Goal: Transaction & Acquisition: Purchase product/service

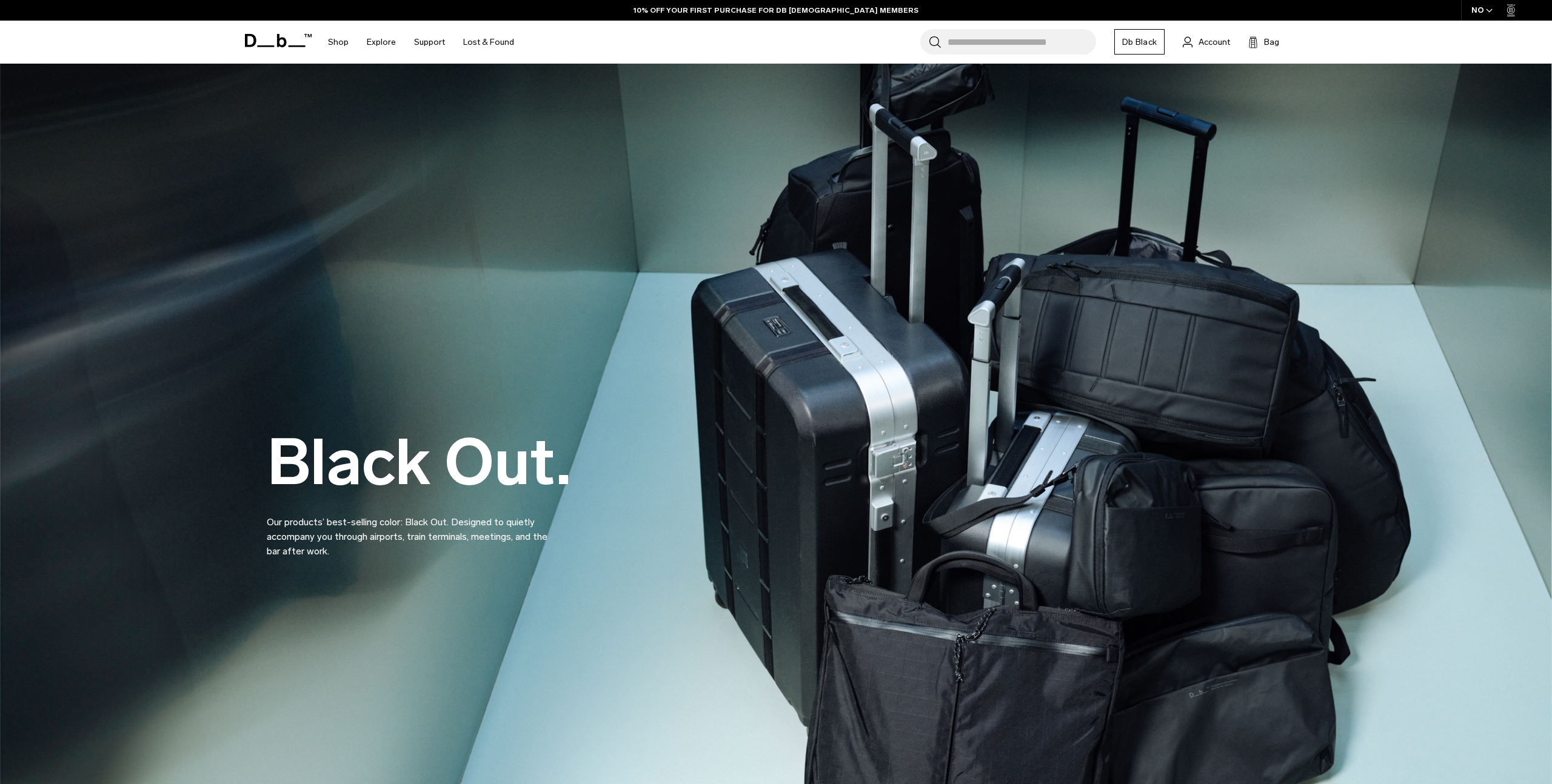
click at [1028, 52] on input "Search for Bags, Luggage..." at bounding box center [1021, 42] width 148 height 26
paste input "*******"
type input "*******"
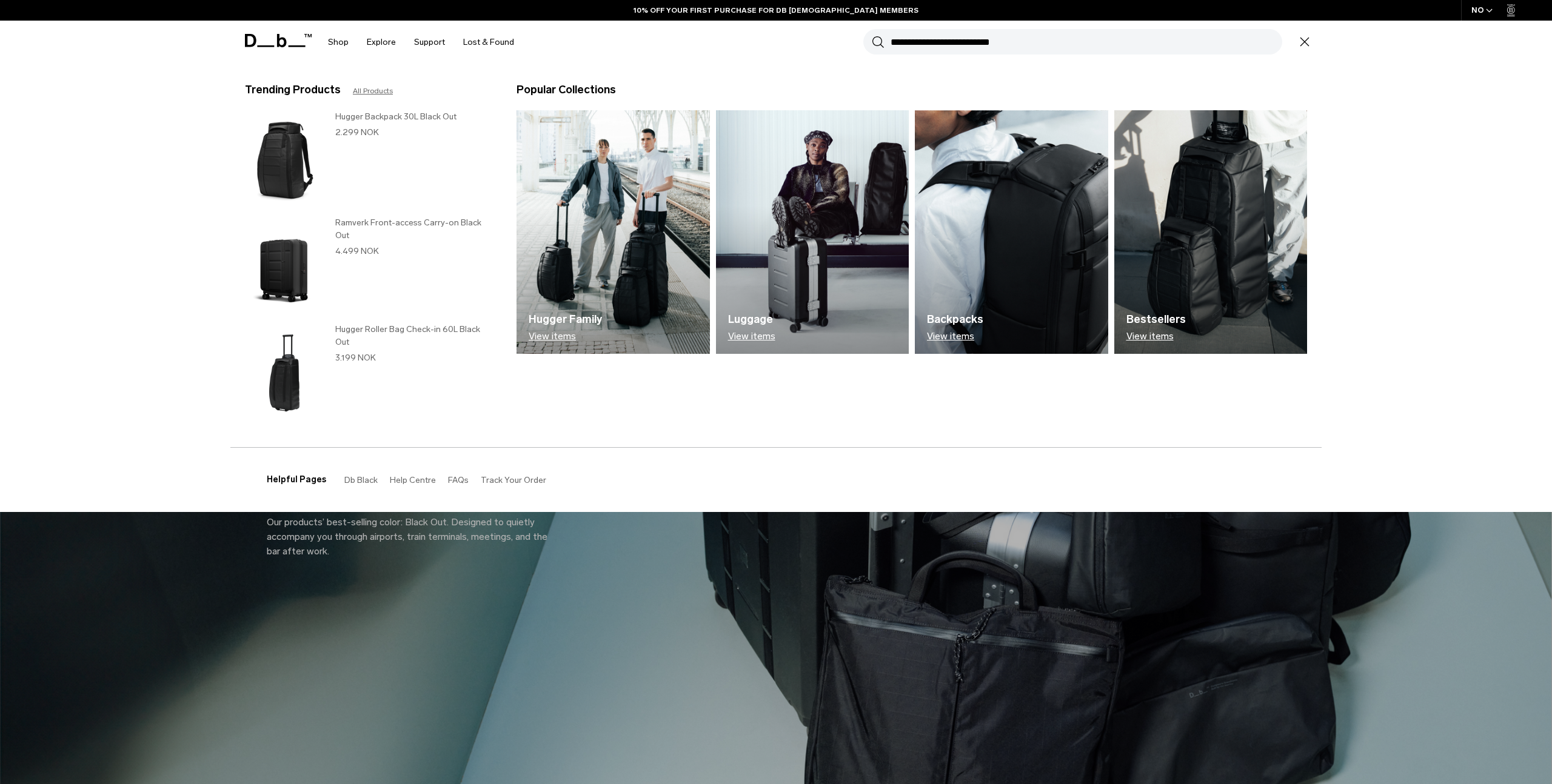
click at [1017, 50] on input "Search for Bags, Luggage..." at bounding box center [1086, 42] width 391 height 26
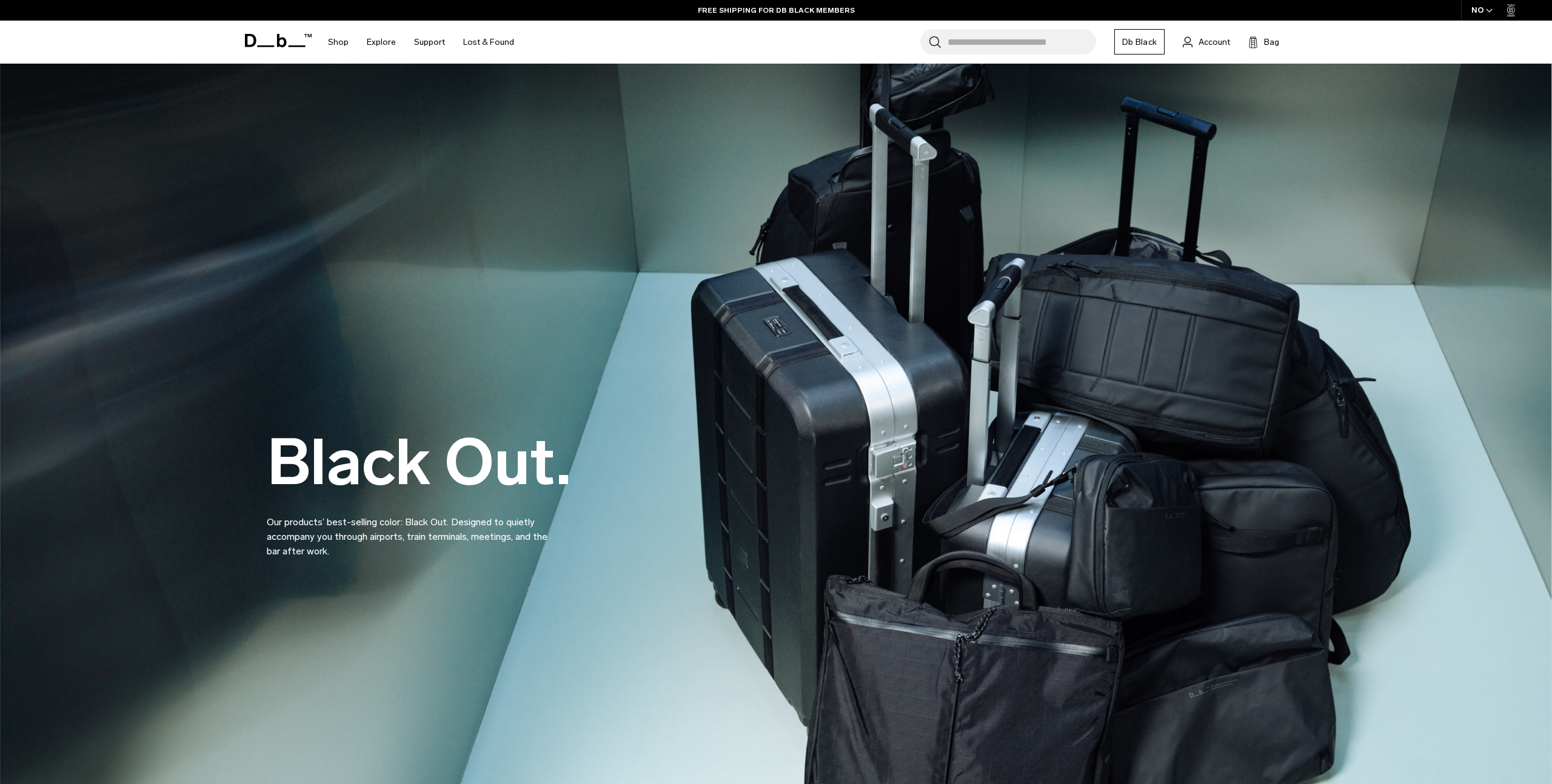
click at [270, 51] on h1 "Db" at bounding box center [278, 40] width 67 height 46
click at [274, 47] on h1 "Db" at bounding box center [278, 40] width 67 height 46
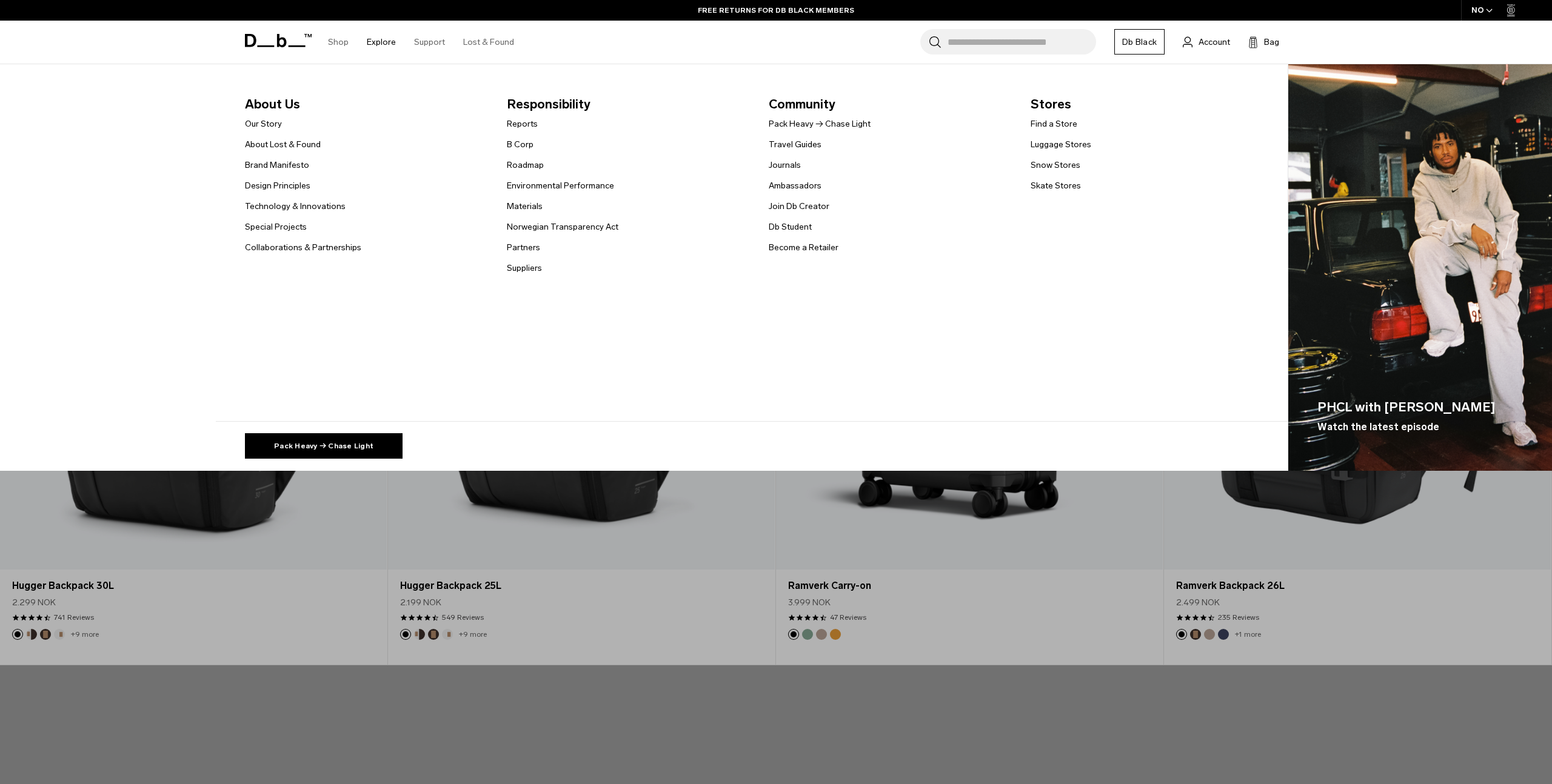
scroll to position [787, 0]
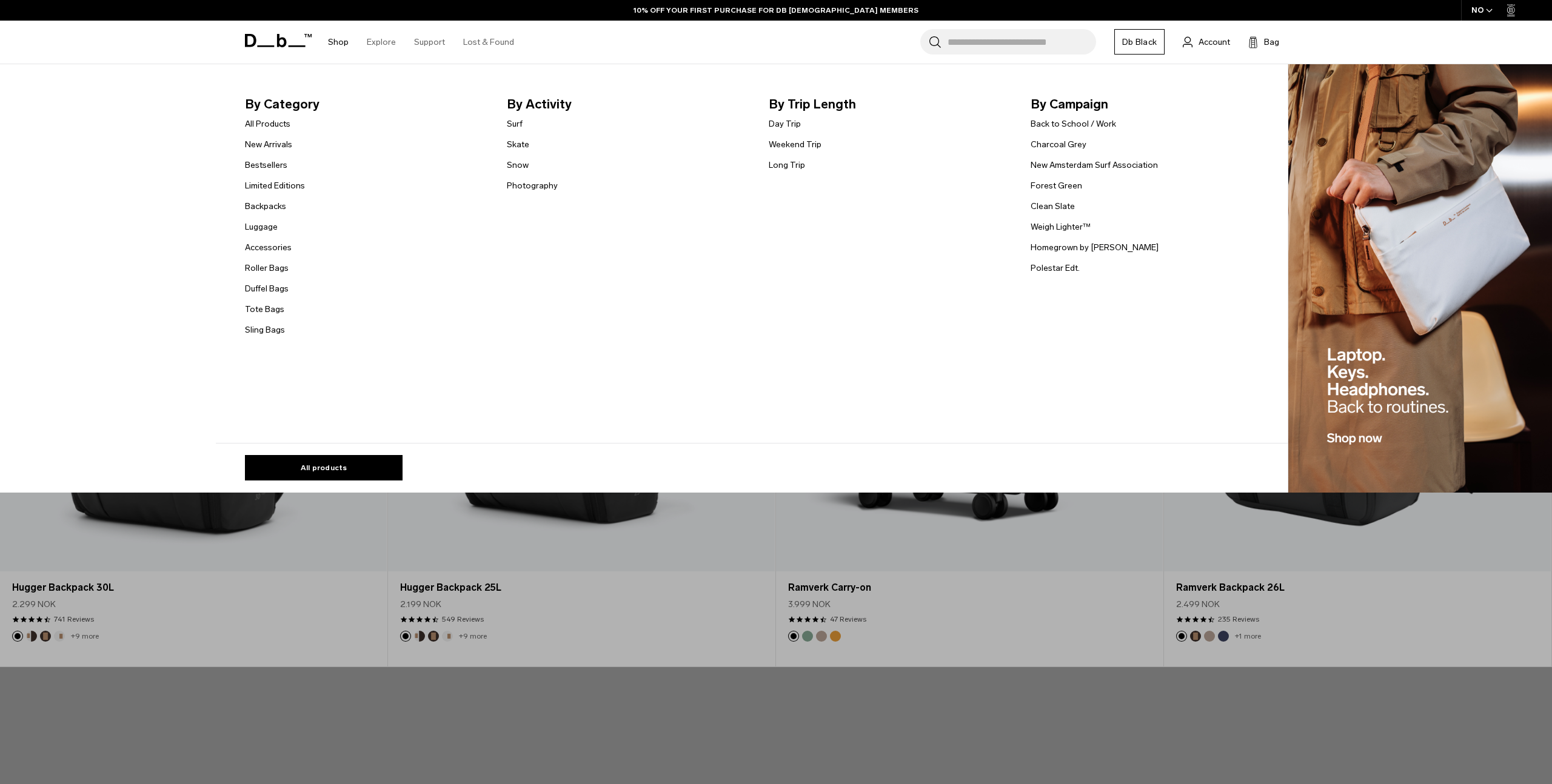
click at [1055, 102] on span "By Campaign" at bounding box center [1152, 104] width 242 height 19
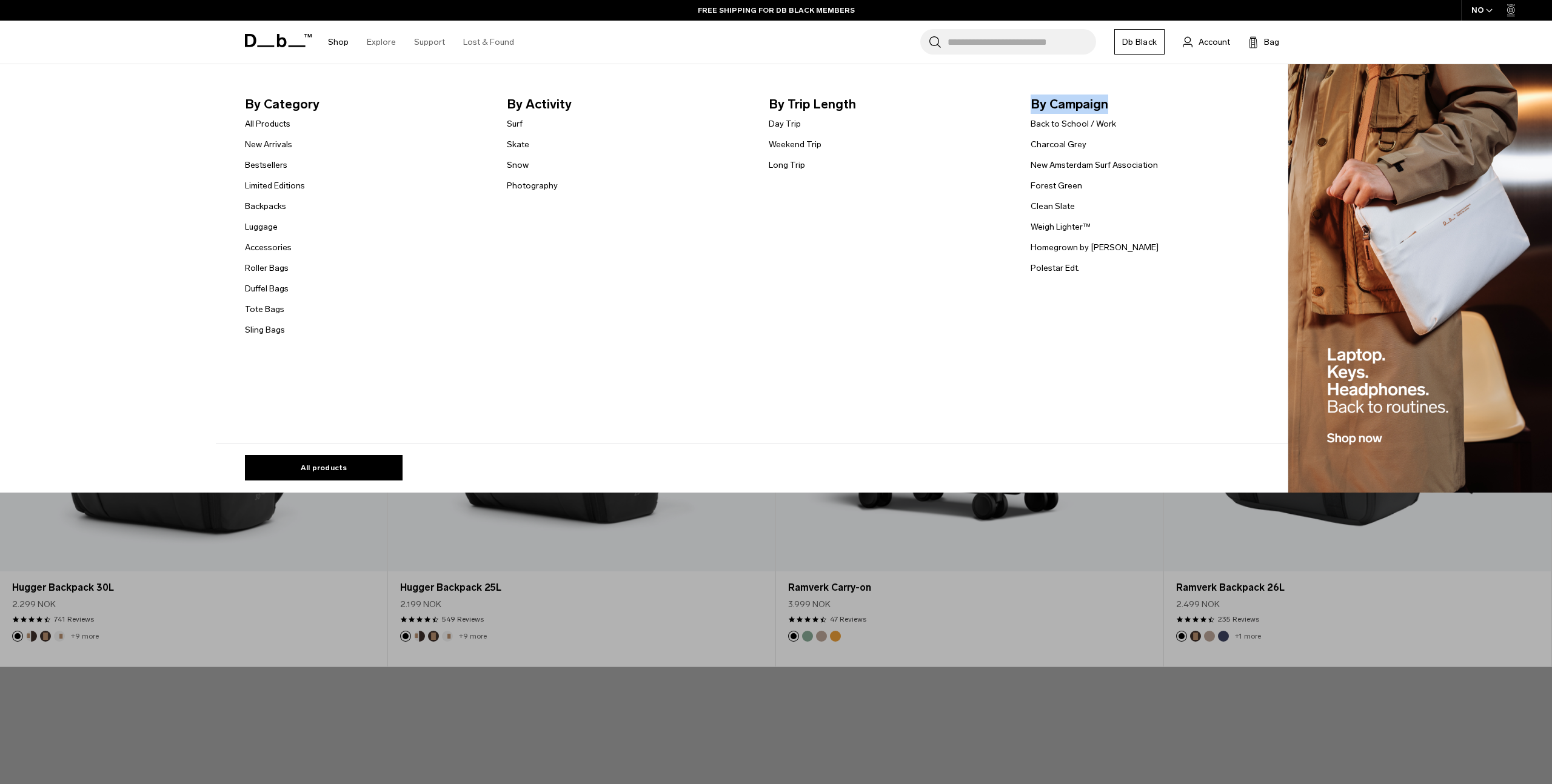
click at [1055, 102] on span "By Campaign" at bounding box center [1152, 104] width 242 height 19
click at [286, 102] on span "By Category" at bounding box center [366, 104] width 242 height 19
click at [1043, 123] on link "Back to School / Work" at bounding box center [1073, 124] width 86 height 13
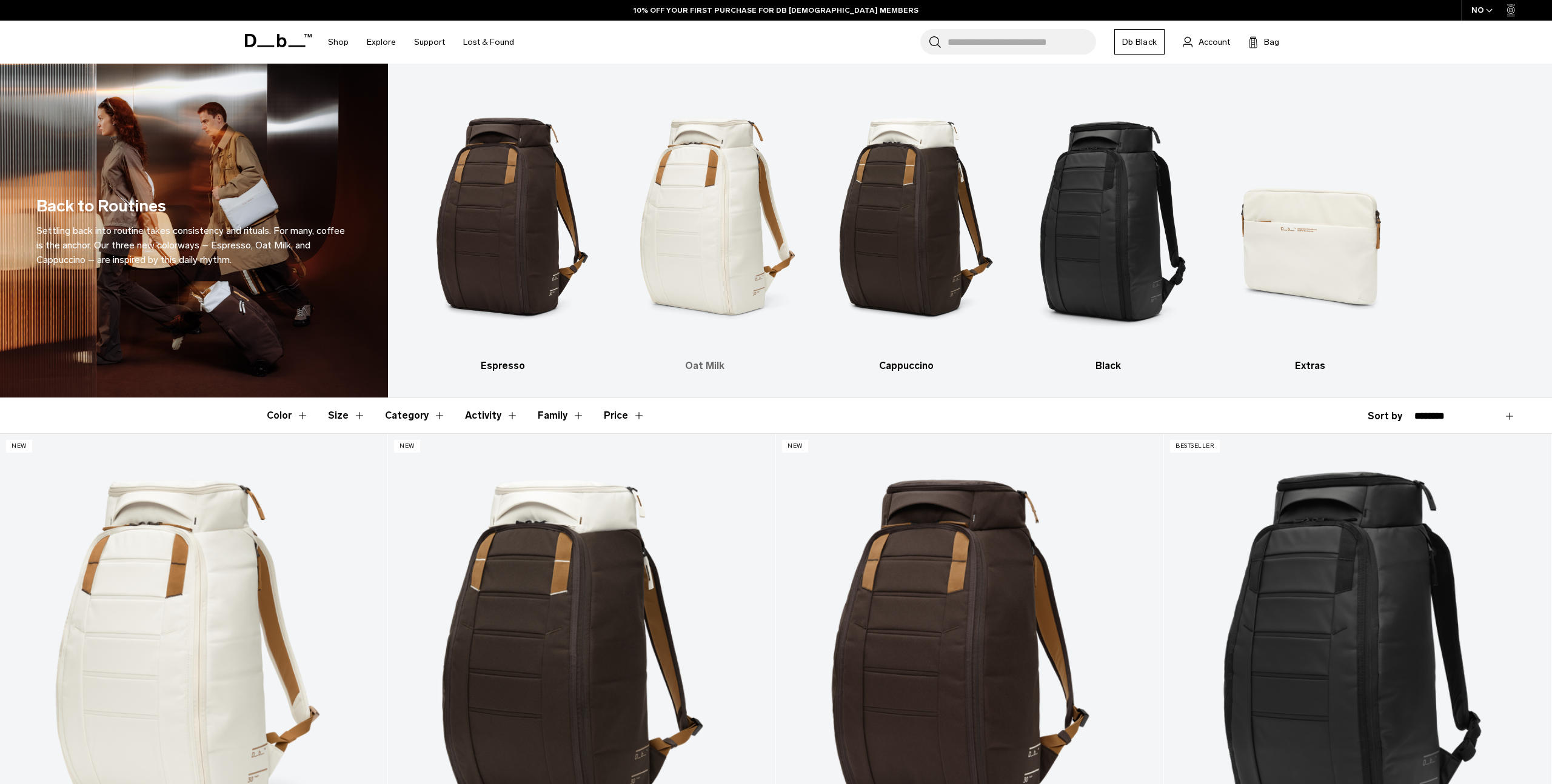
click at [713, 244] on img "2 / 5" at bounding box center [704, 217] width 180 height 271
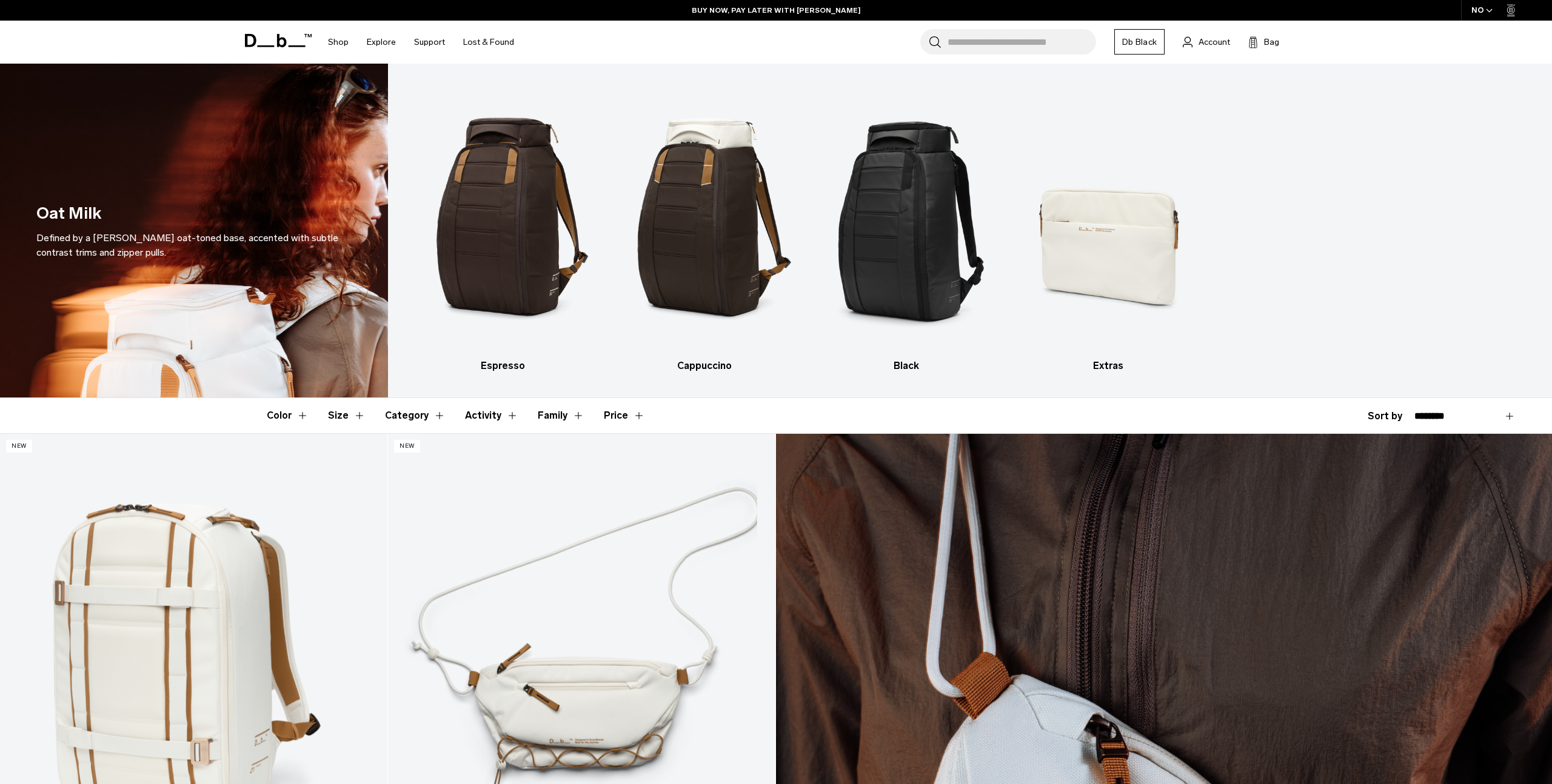
click at [1005, 38] on input "Search for Bags, Luggage..." at bounding box center [1021, 42] width 148 height 26
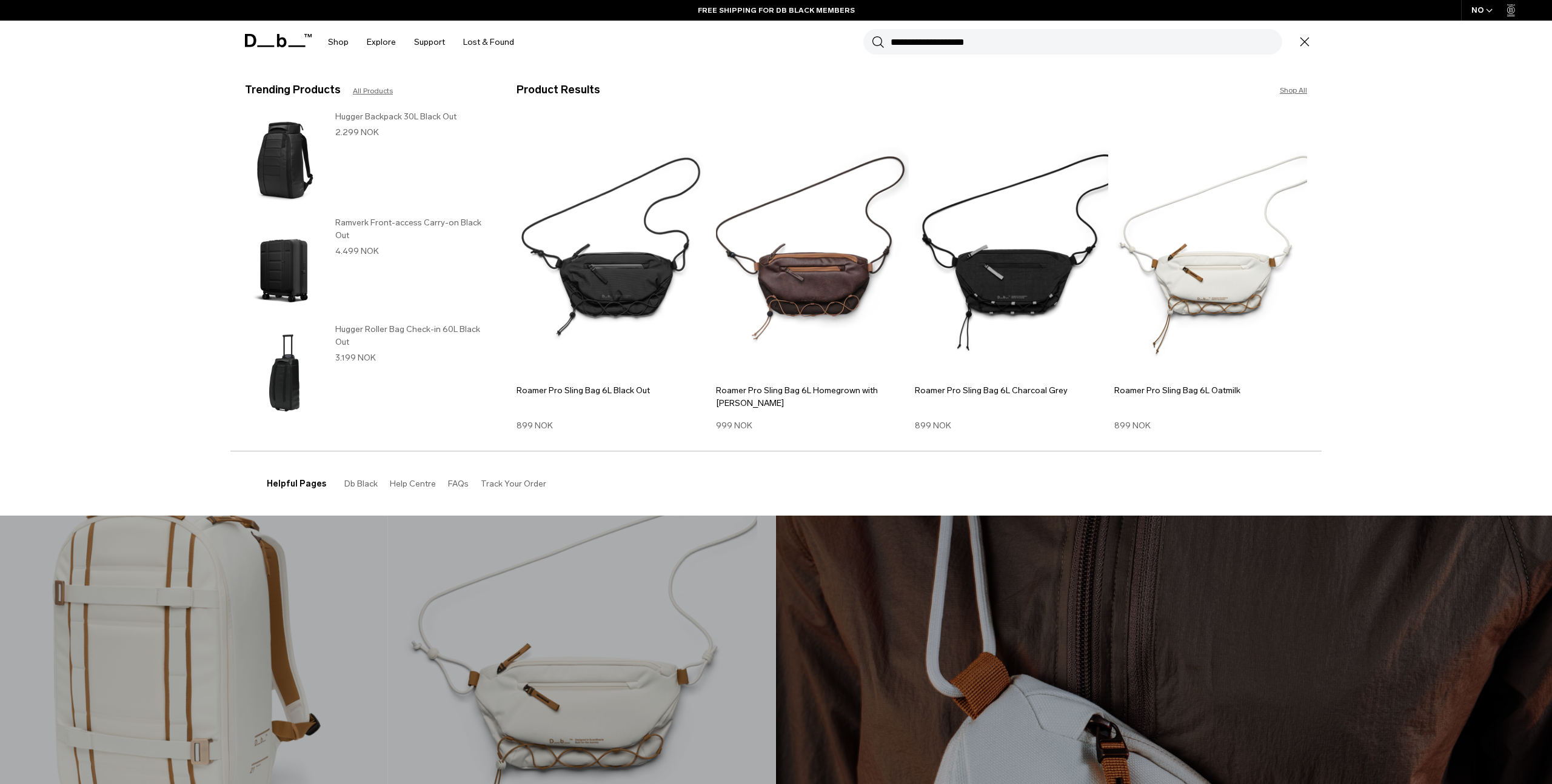
type input "**********"
click at [872, 35] on button "Search" at bounding box center [878, 42] width 13 height 14
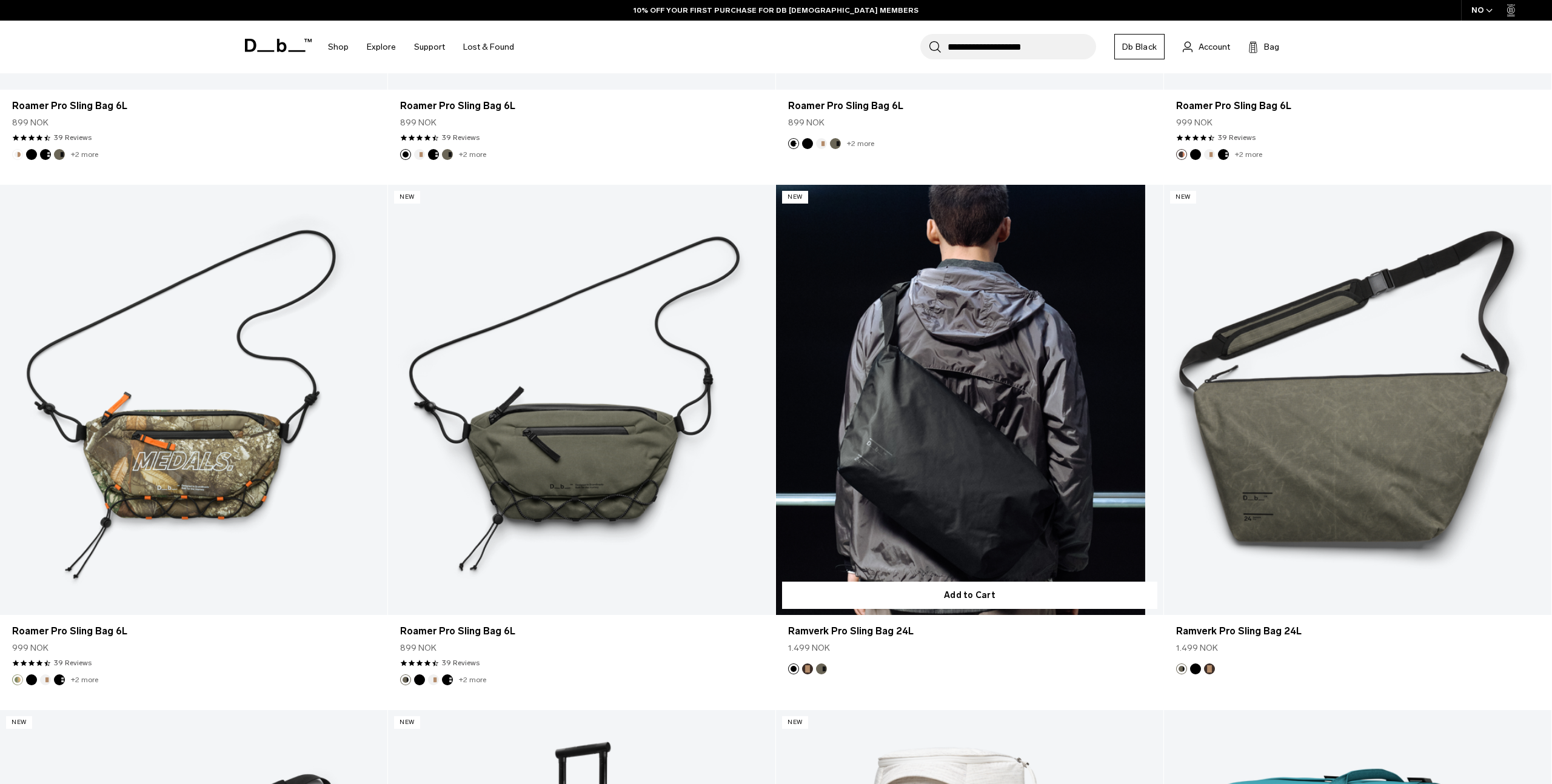
scroll to position [625, 0]
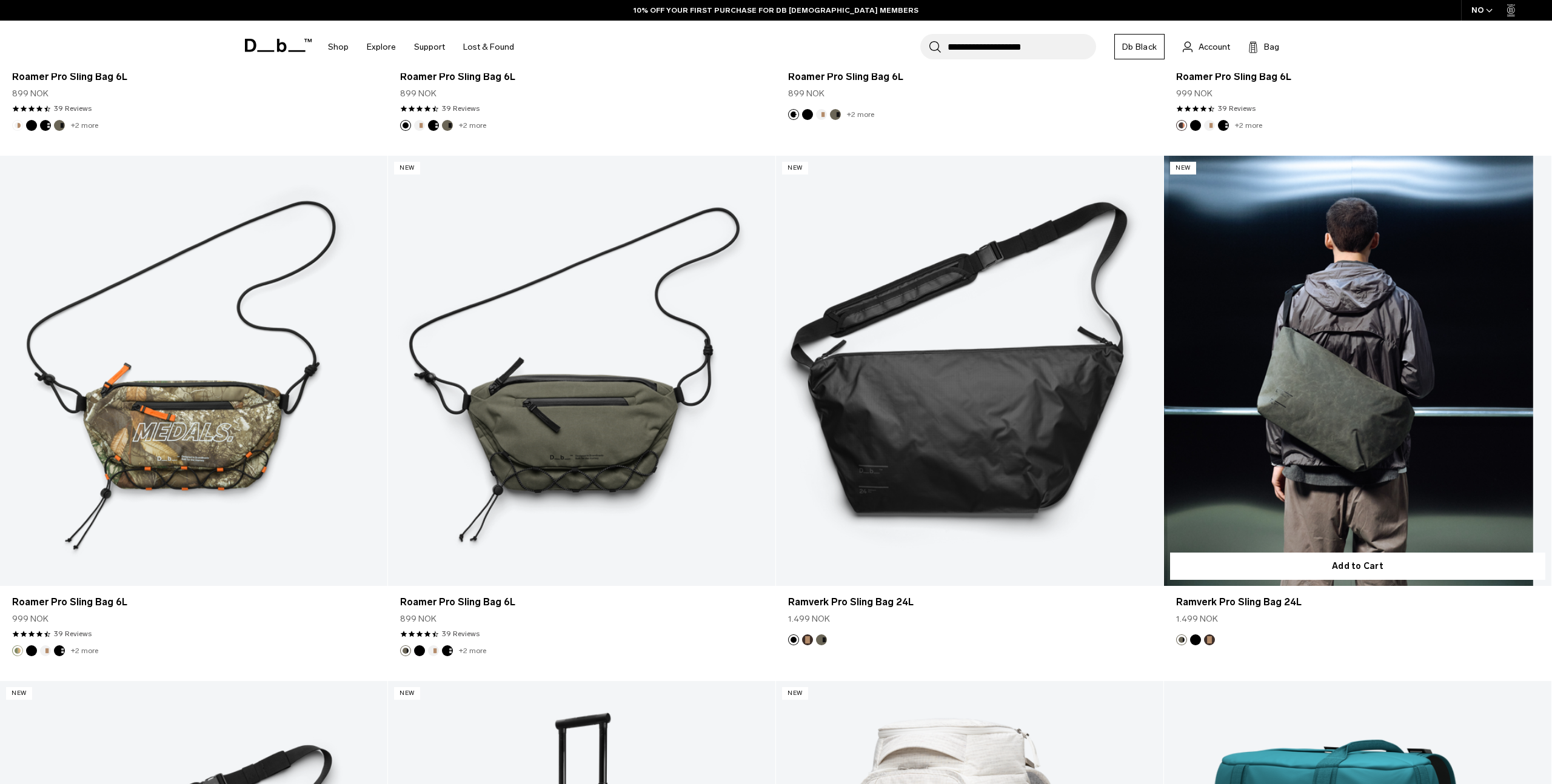
click at [1404, 330] on link "Ramverk Pro Sling Bag 24L" at bounding box center [1357, 370] width 387 height 430
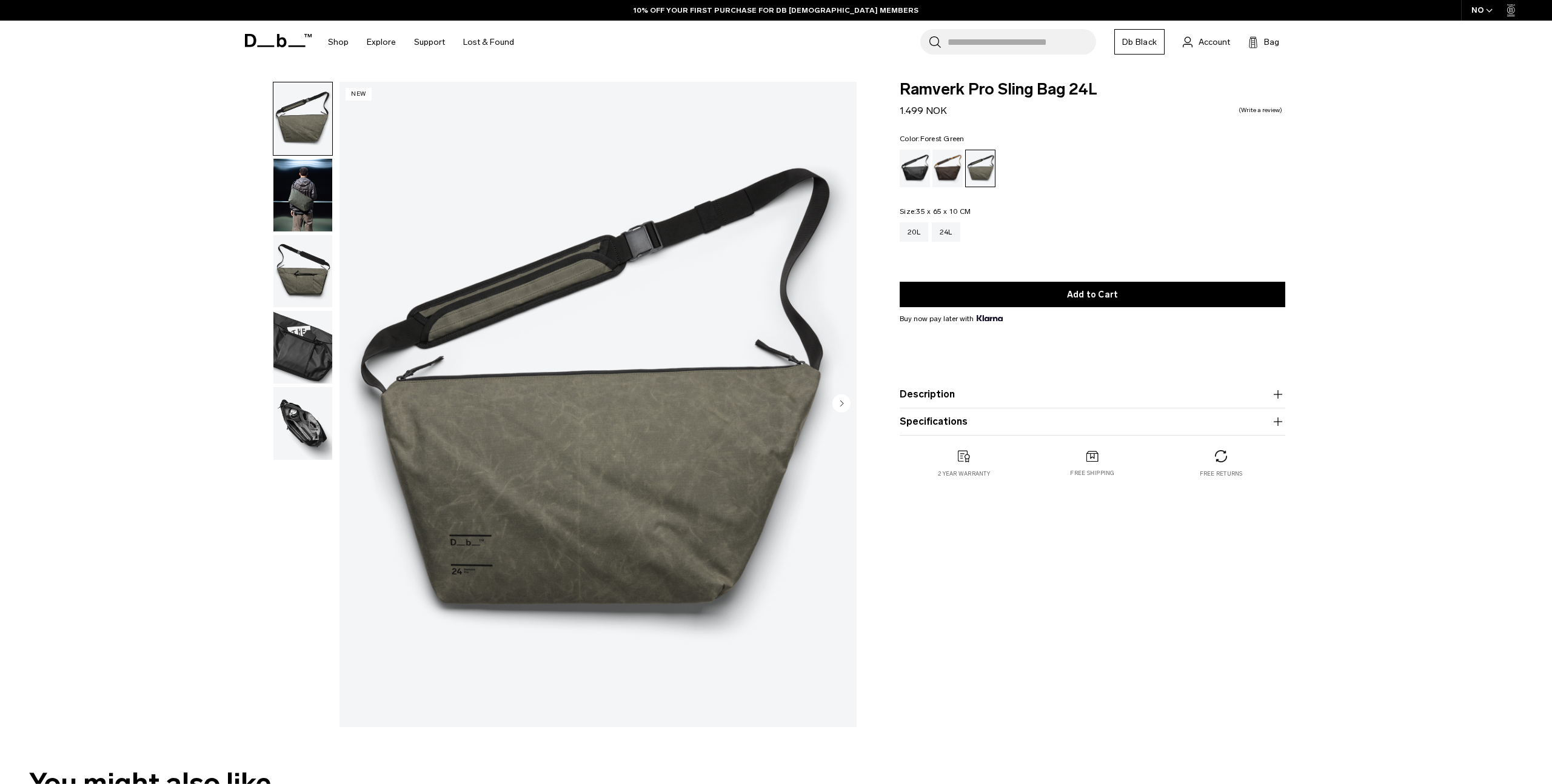
click at [589, 383] on img "1 / 5" at bounding box center [598, 404] width 517 height 645
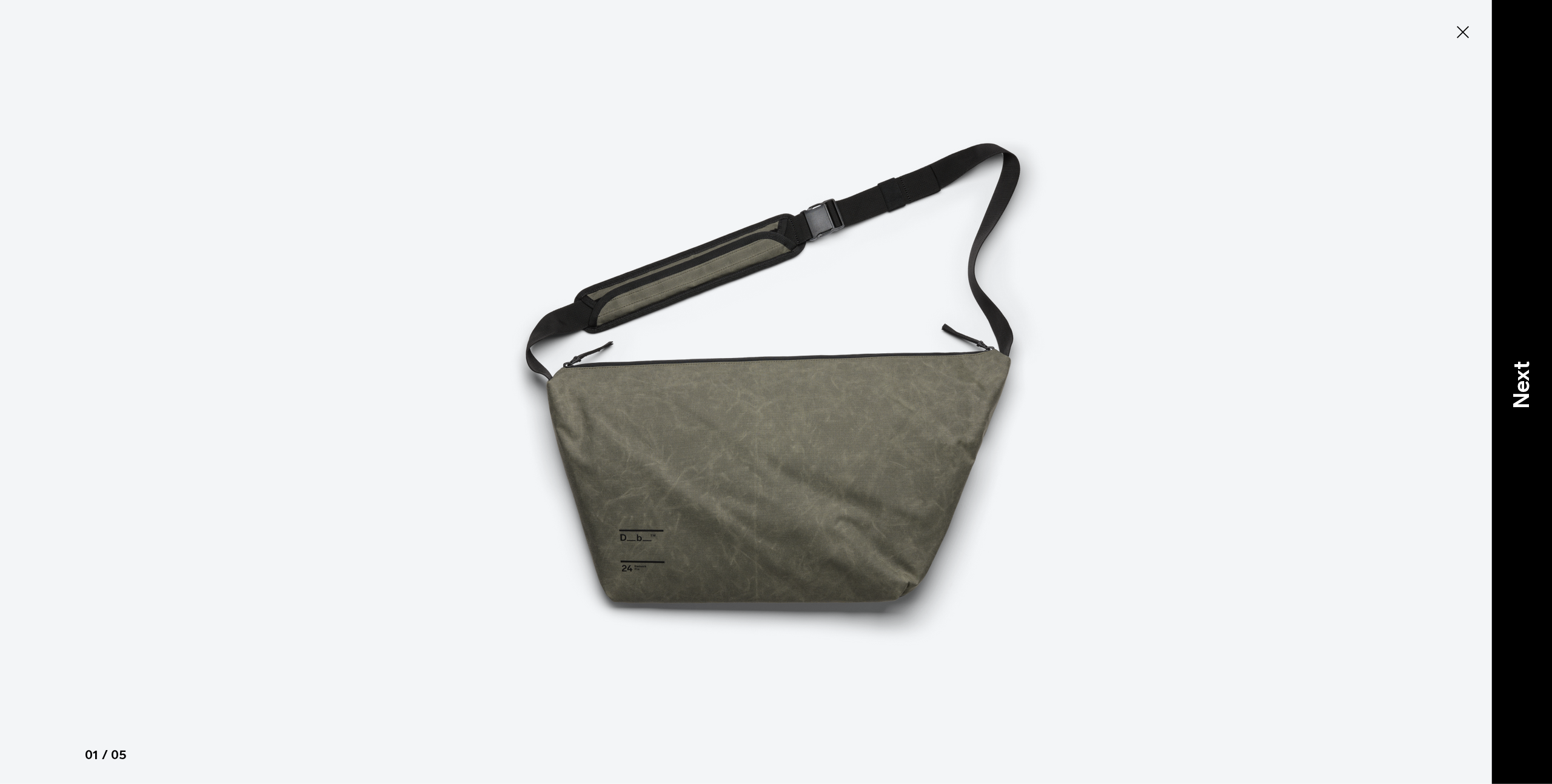
click at [1519, 378] on p "Next" at bounding box center [1522, 385] width 33 height 48
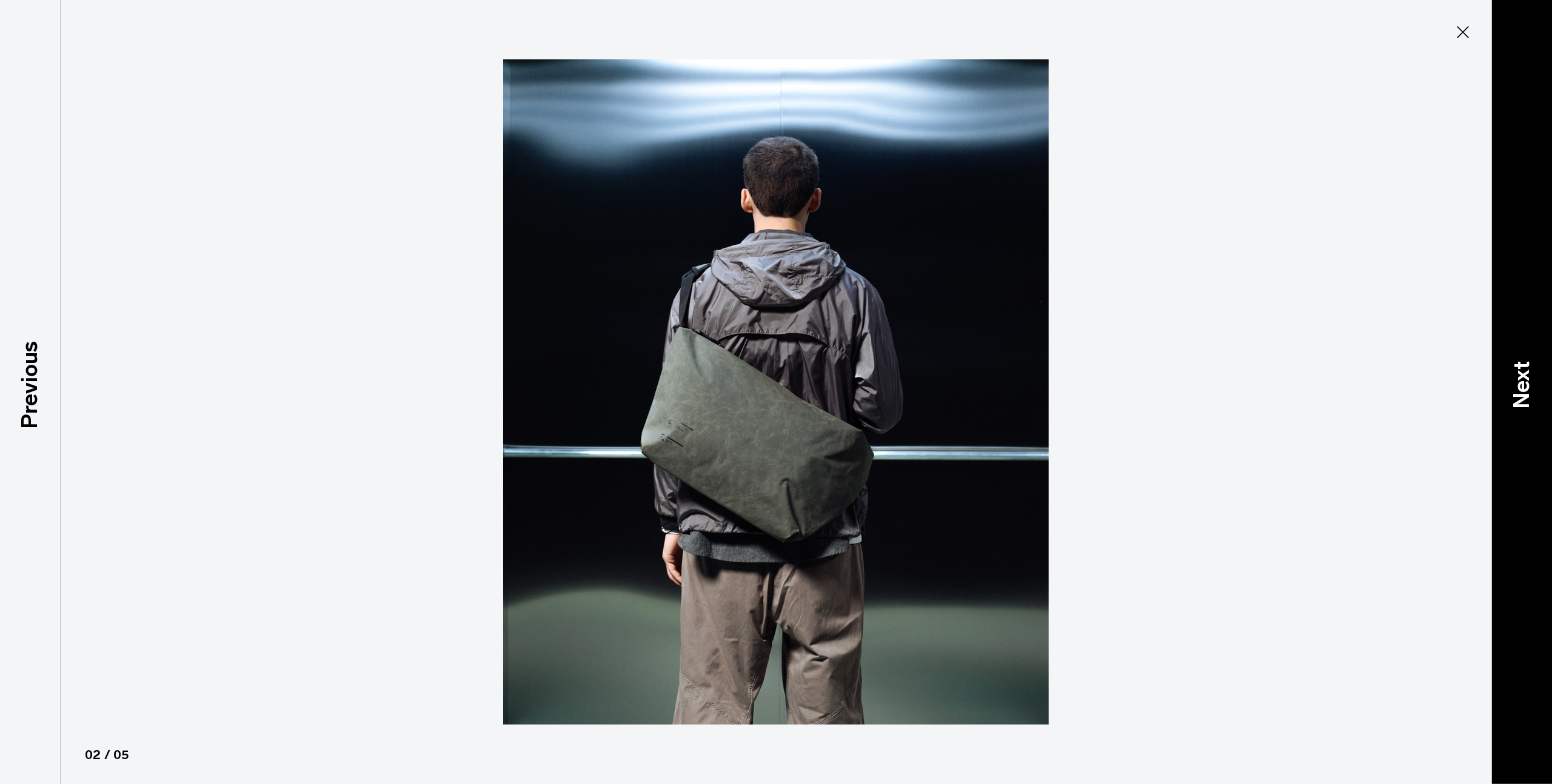
click at [1538, 378] on div "Next" at bounding box center [1522, 392] width 61 height 784
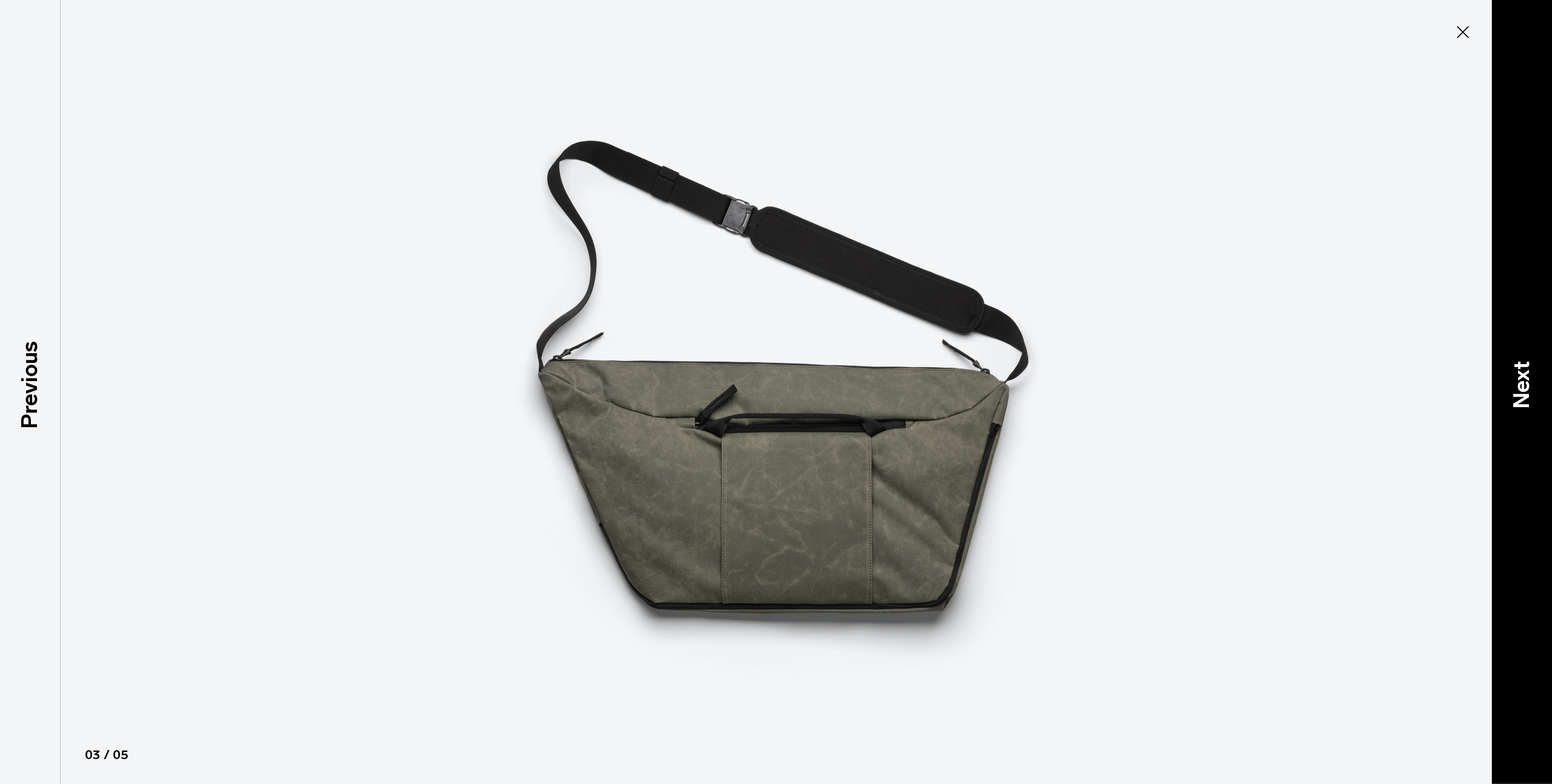
click at [1538, 378] on div "Next" at bounding box center [1522, 392] width 61 height 784
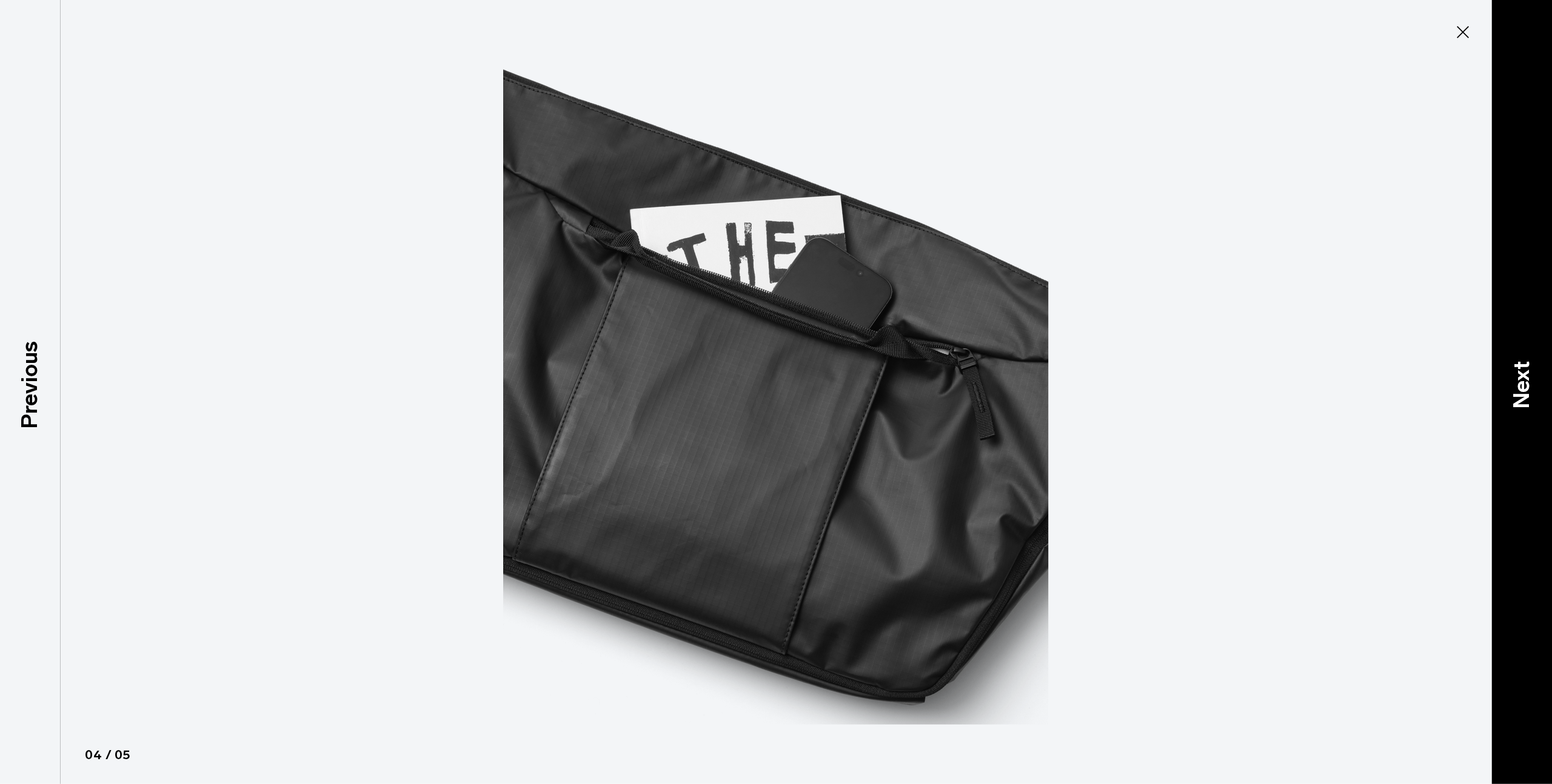
click at [1538, 378] on div "Next" at bounding box center [1522, 392] width 61 height 784
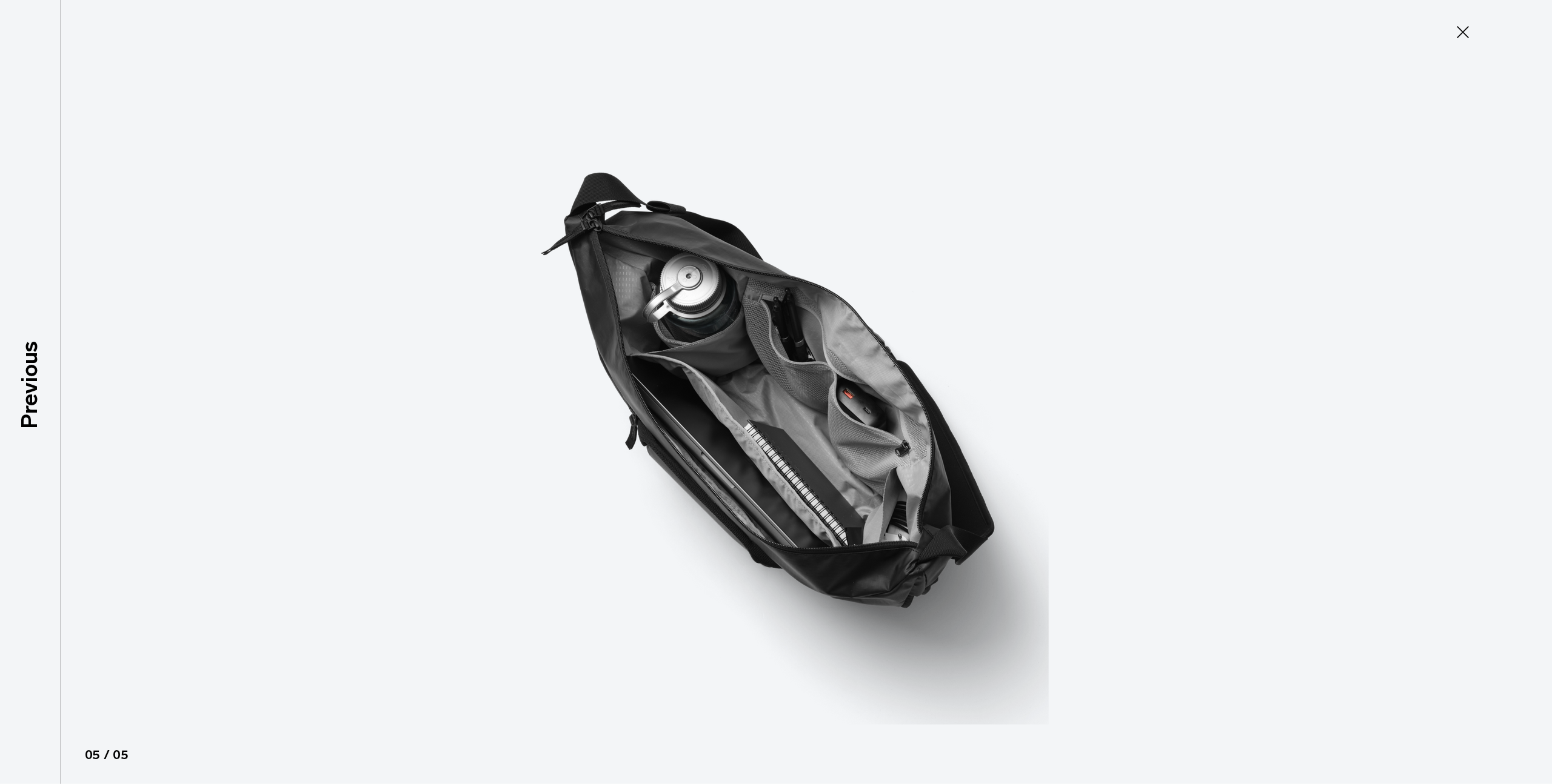
click at [1538, 378] on div at bounding box center [776, 392] width 1552 height 784
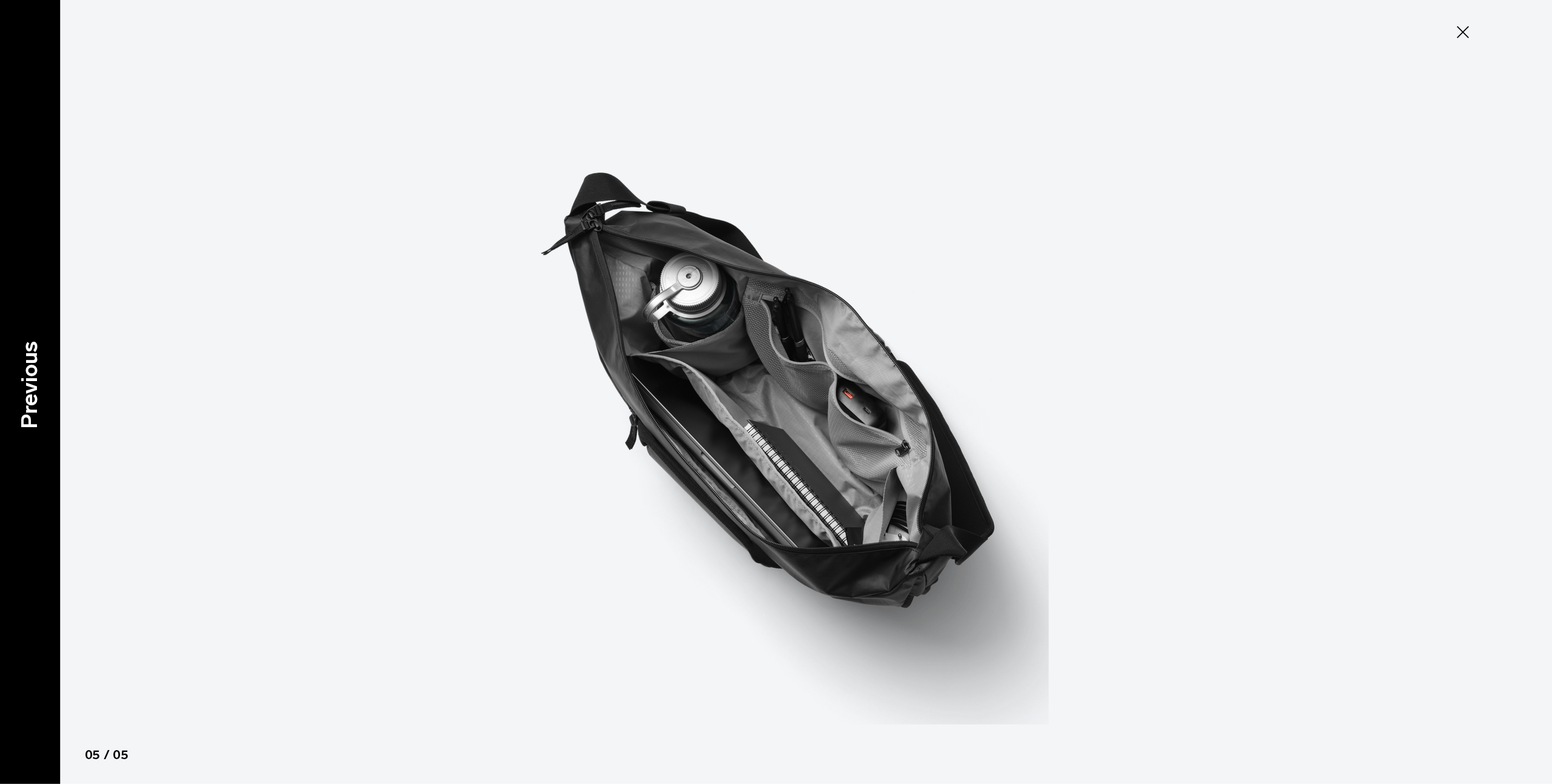
click at [36, 349] on p "Previous" at bounding box center [30, 385] width 33 height 88
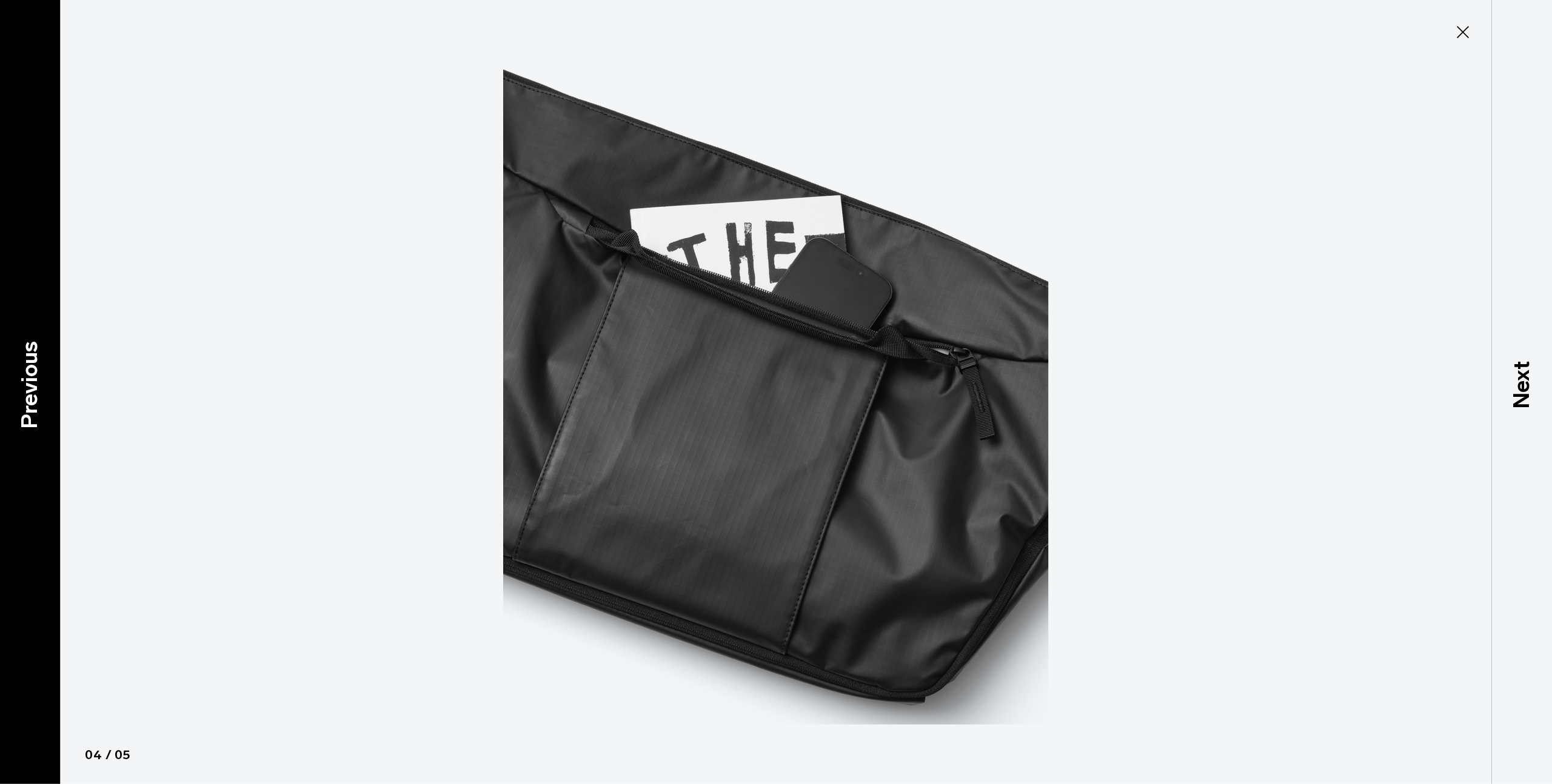
click at [36, 349] on p "Previous" at bounding box center [30, 385] width 33 height 88
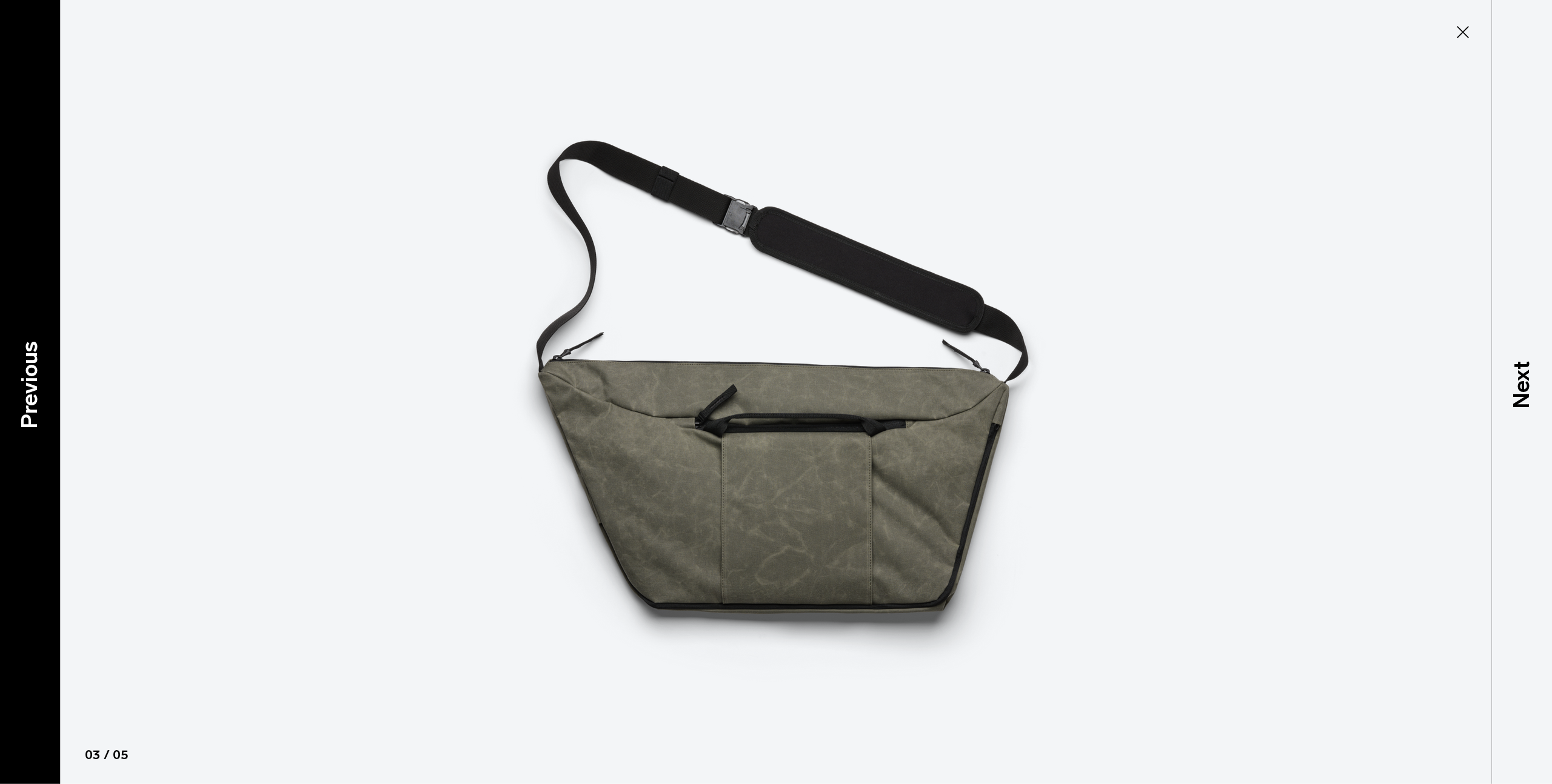
click at [36, 349] on p "Previous" at bounding box center [30, 385] width 33 height 88
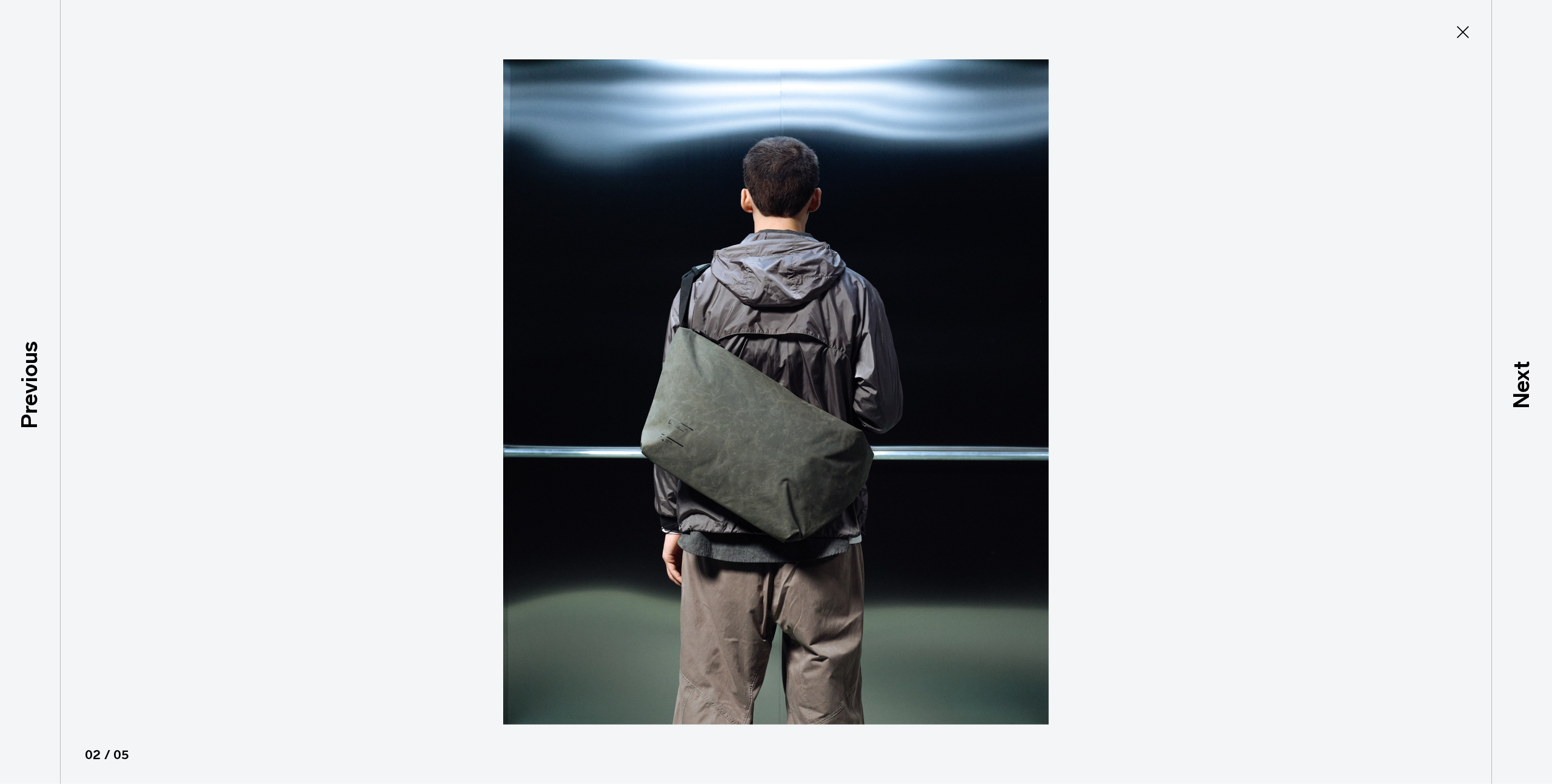
drag, startPoint x: 1522, startPoint y: 383, endPoint x: 1357, endPoint y: 379, distance: 165.0
click at [1522, 383] on p "Next" at bounding box center [1522, 385] width 33 height 48
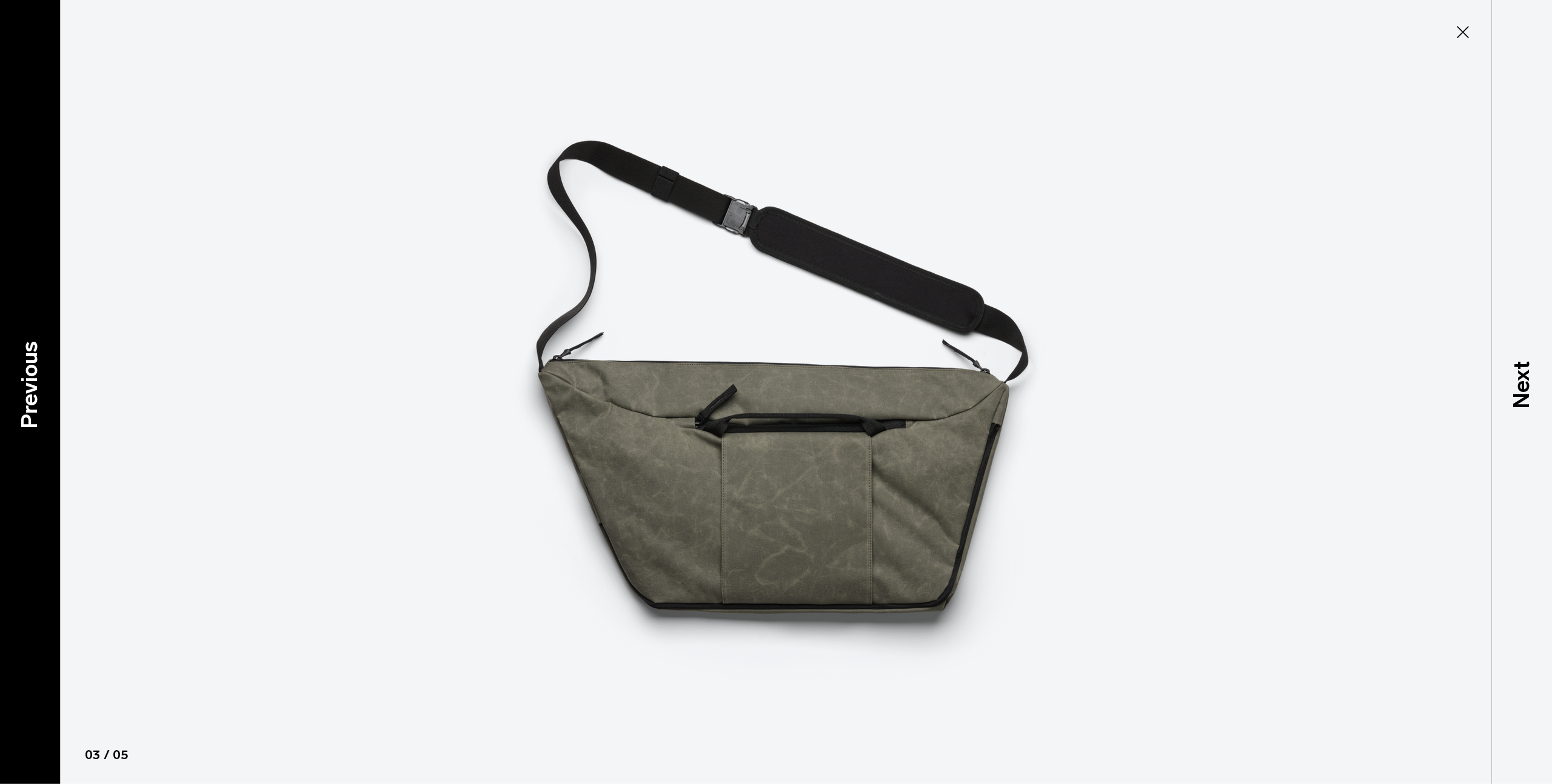
click at [26, 333] on div "Previous" at bounding box center [30, 392] width 61 height 784
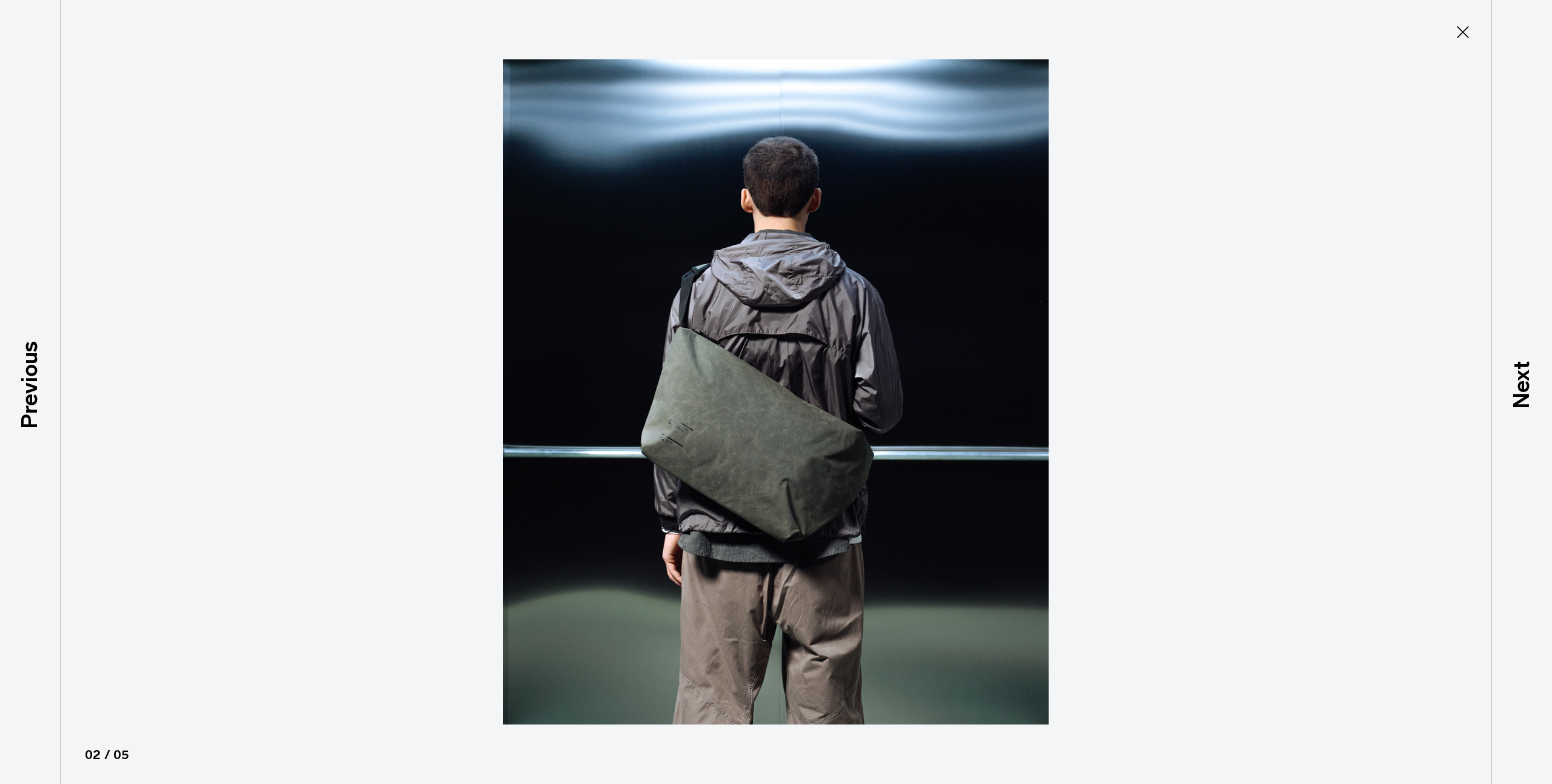
click at [1473, 22] on button "Close" at bounding box center [1463, 32] width 40 height 26
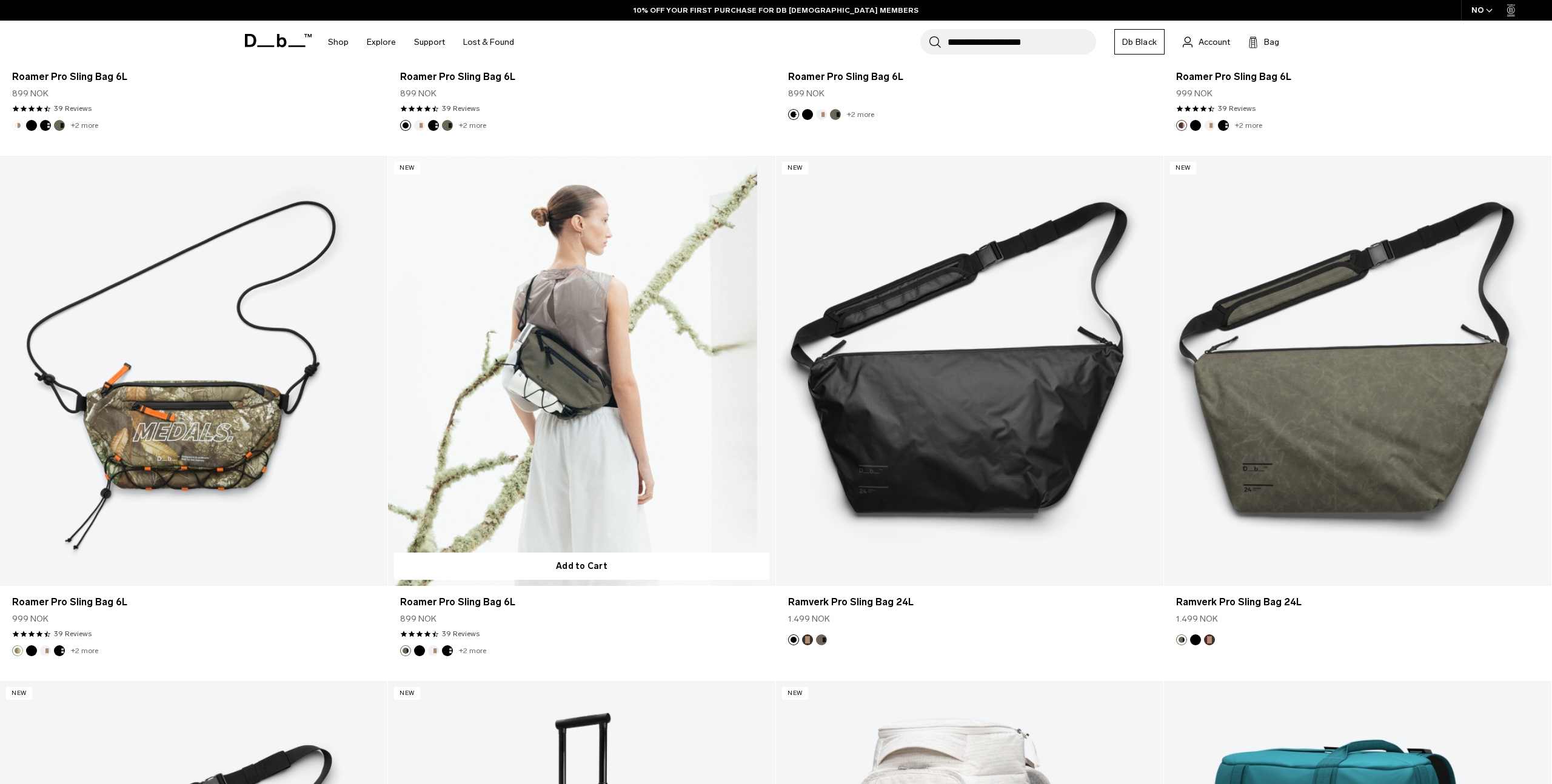
click at [642, 378] on link "Roamer Pro Sling Bag 6L" at bounding box center [581, 370] width 387 height 430
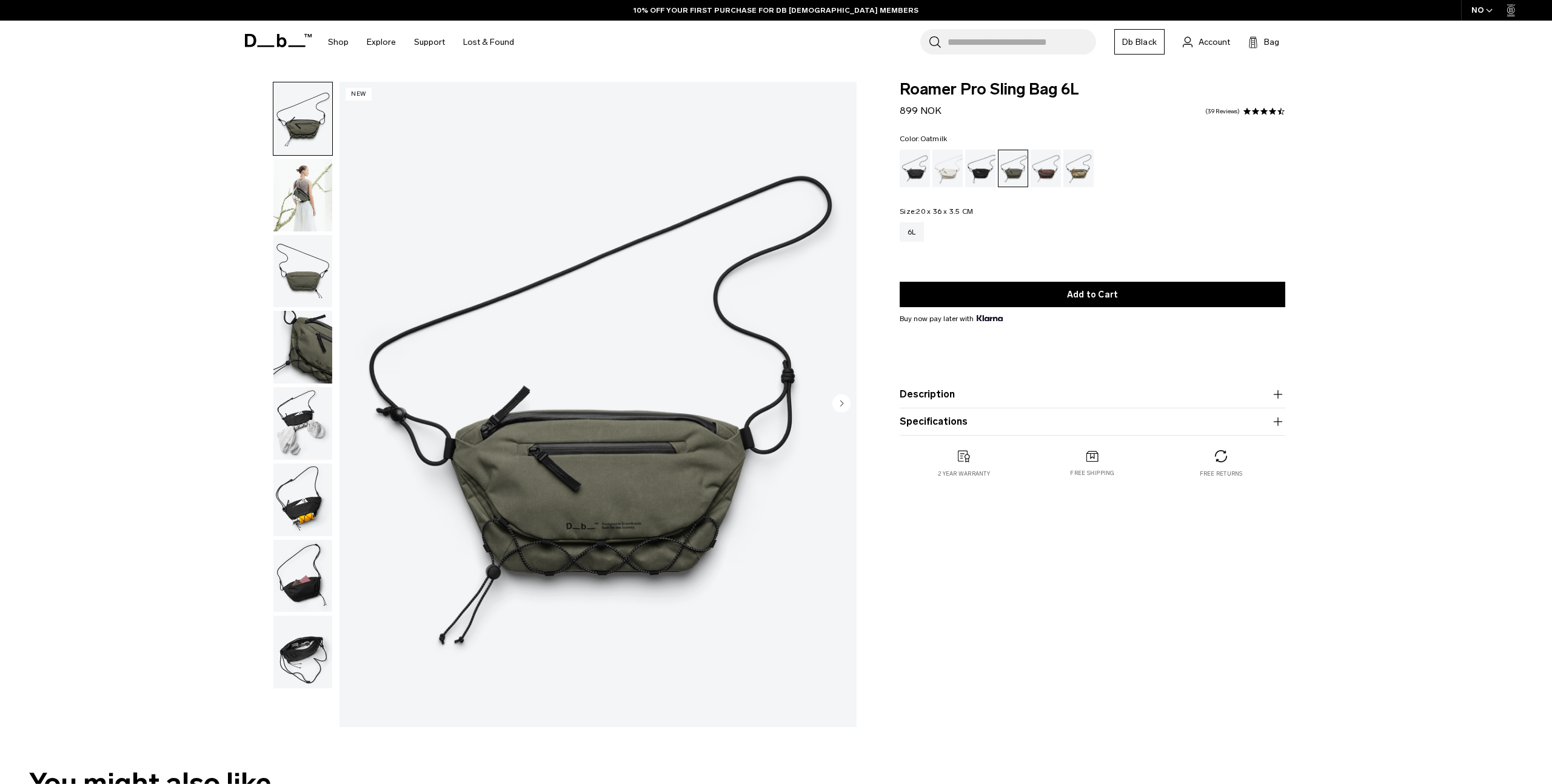
click at [947, 155] on div "Oatmilk" at bounding box center [947, 168] width 31 height 38
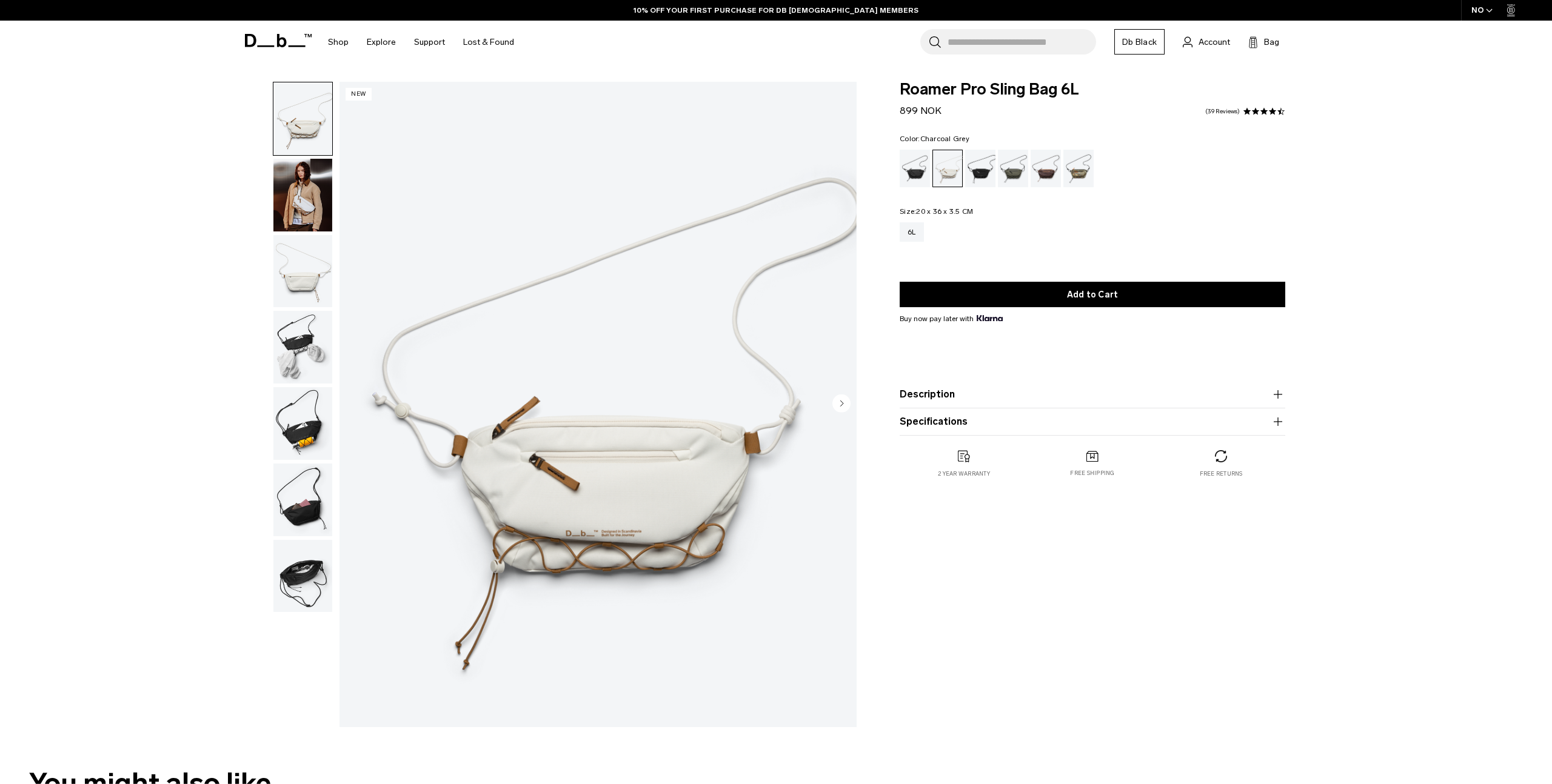
click at [979, 163] on div "Charcoal Grey" at bounding box center [980, 168] width 31 height 38
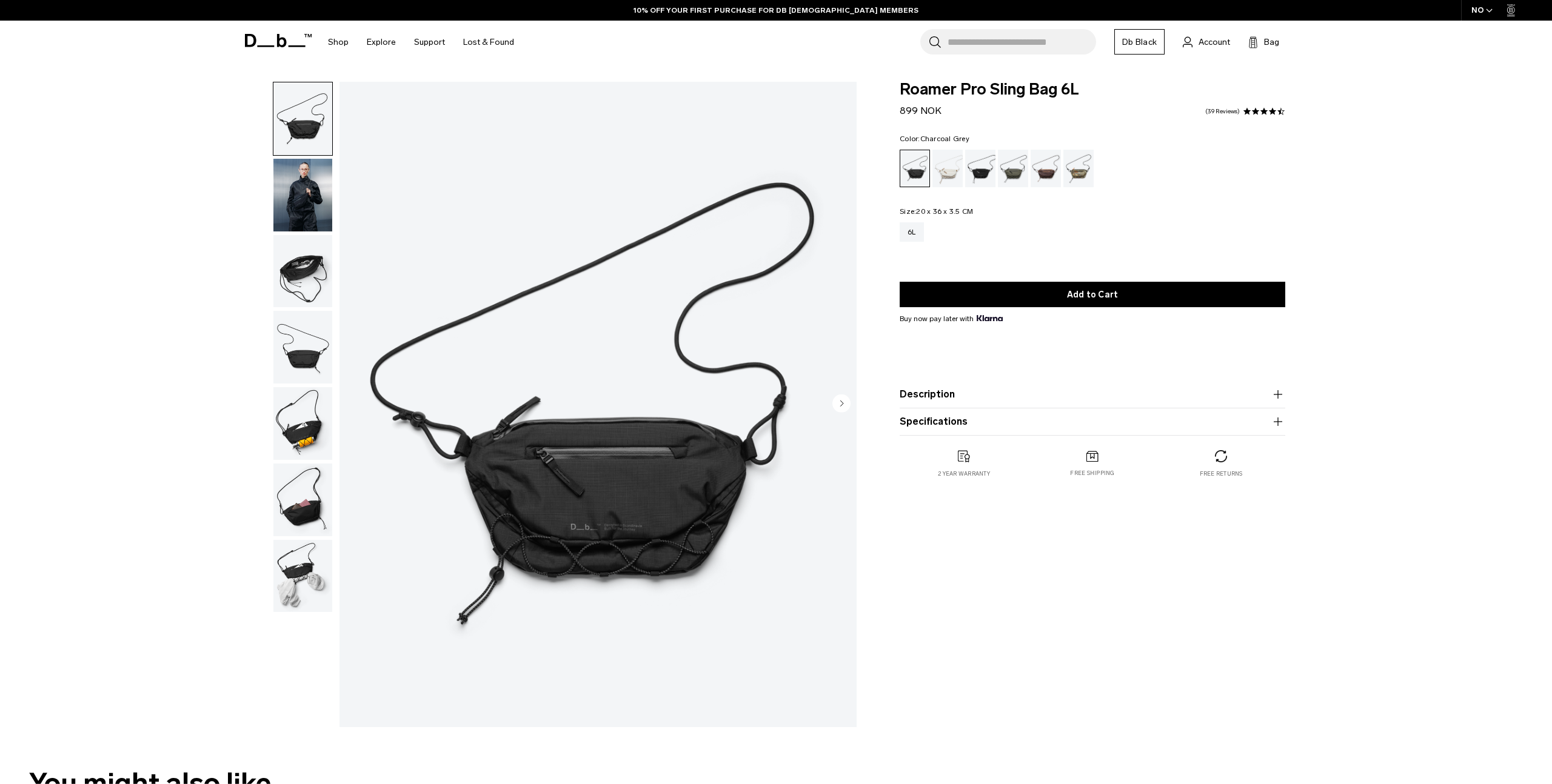
click at [987, 176] on div "Charcoal Grey" at bounding box center [980, 168] width 31 height 38
